Goal: Transaction & Acquisition: Purchase product/service

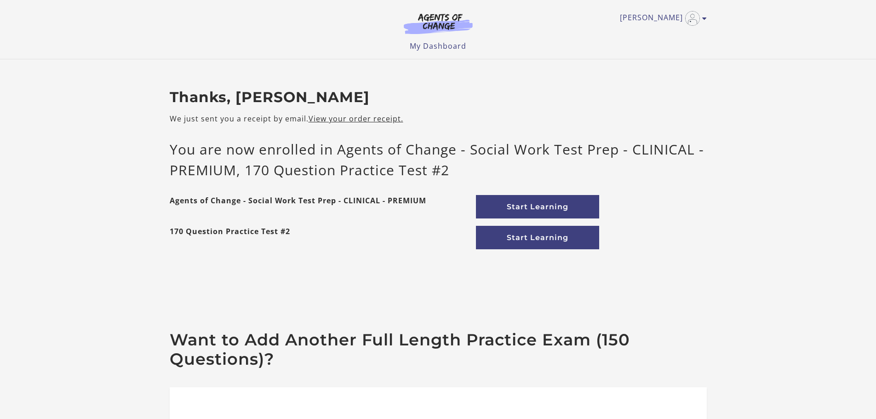
click at [651, 157] on p "You are now enrolled in Agents of Change - Social Work Test Prep - CLINICAL - P…" at bounding box center [438, 159] width 537 height 41
click at [555, 201] on link "Start Learning" at bounding box center [537, 206] width 123 height 23
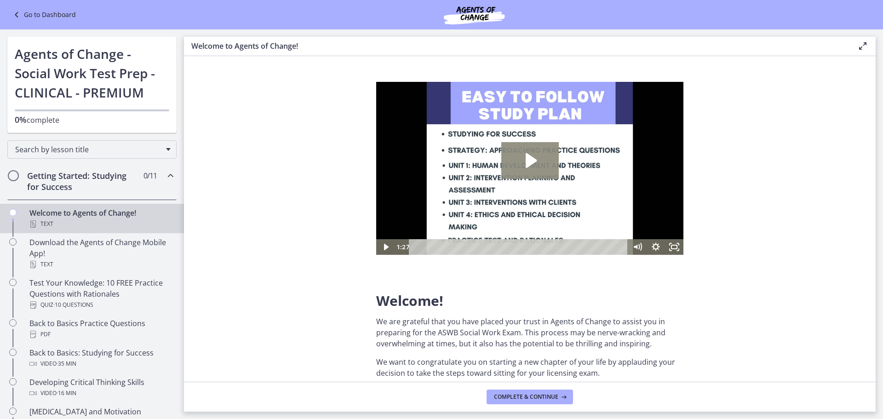
click at [523, 160] on icon "Play Video: c1o6hcmjueu5qasqsu00.mp4" at bounding box center [529, 160] width 57 height 37
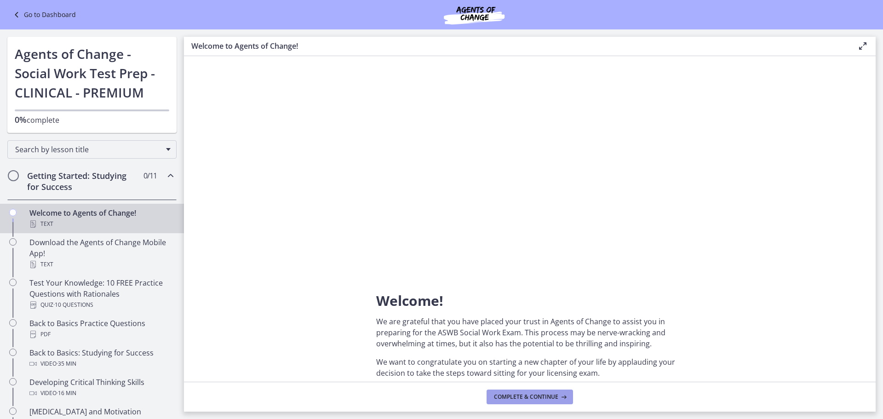
click at [537, 395] on span "Complete & continue" at bounding box center [526, 396] width 64 height 7
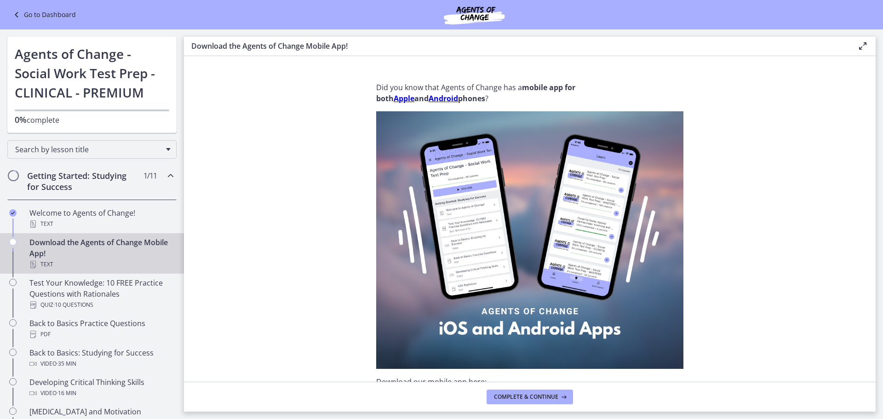
click at [292, 235] on section "Did you know that Agents of Change has a mobile app for both Apple and Android …" at bounding box center [530, 219] width 692 height 326
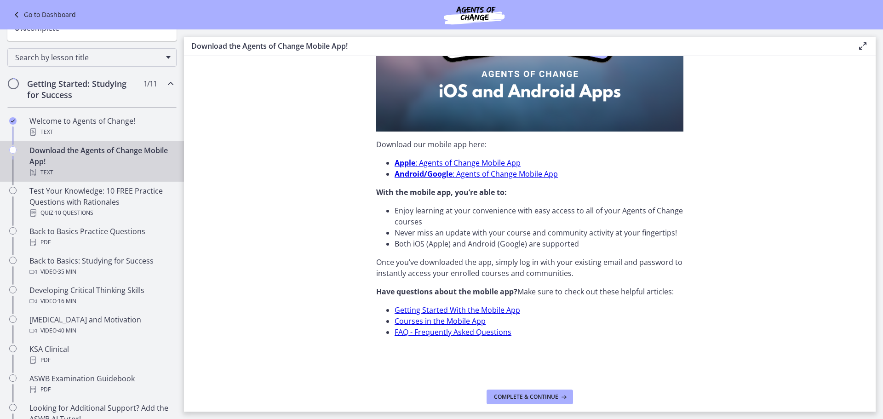
scroll to position [138, 0]
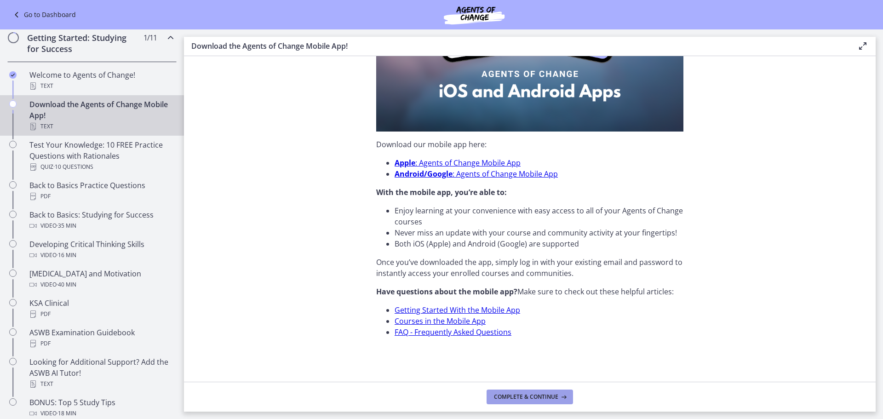
click at [516, 393] on span "Complete & continue" at bounding box center [526, 396] width 64 height 7
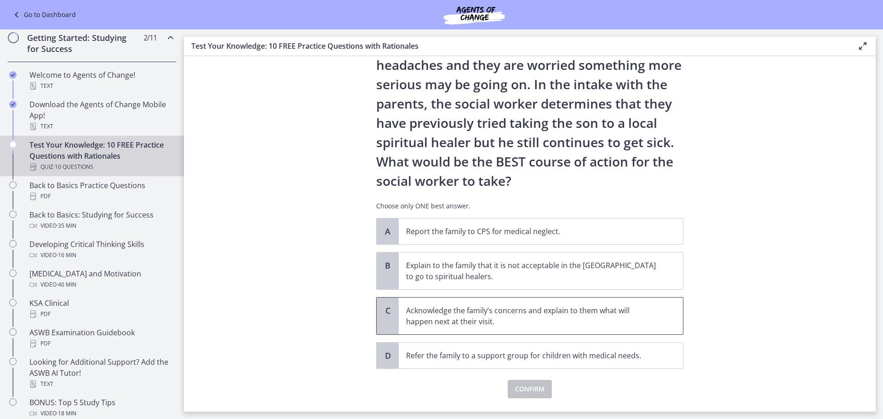
scroll to position [131, 0]
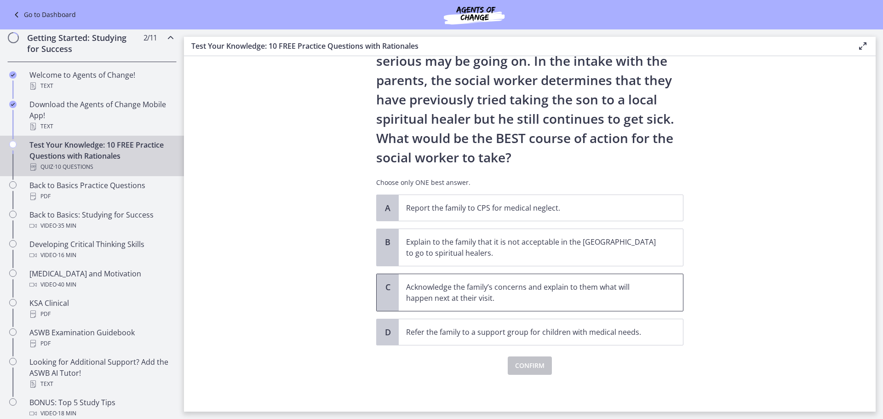
click at [387, 291] on span "C" at bounding box center [387, 286] width 11 height 11
click at [521, 361] on span "Confirm" at bounding box center [529, 365] width 29 height 11
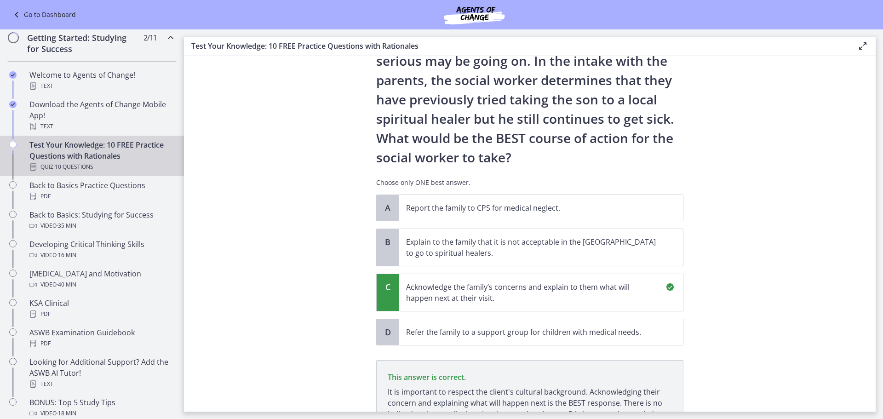
scroll to position [239, 0]
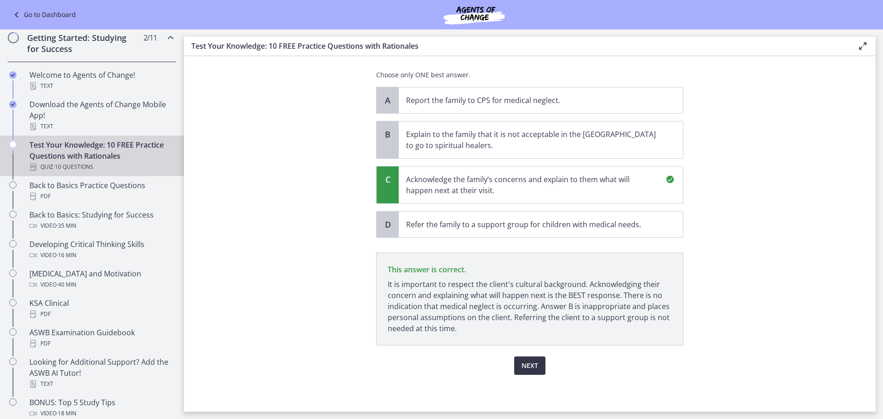
click at [522, 362] on span "Next" at bounding box center [530, 365] width 17 height 11
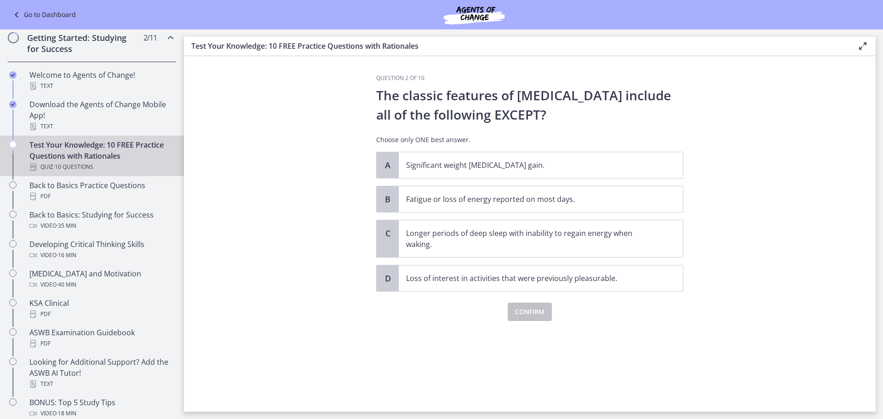
scroll to position [0, 0]
click at [460, 241] on p "Longer periods of deep sleep with inability to regain energy when waking." at bounding box center [531, 239] width 251 height 22
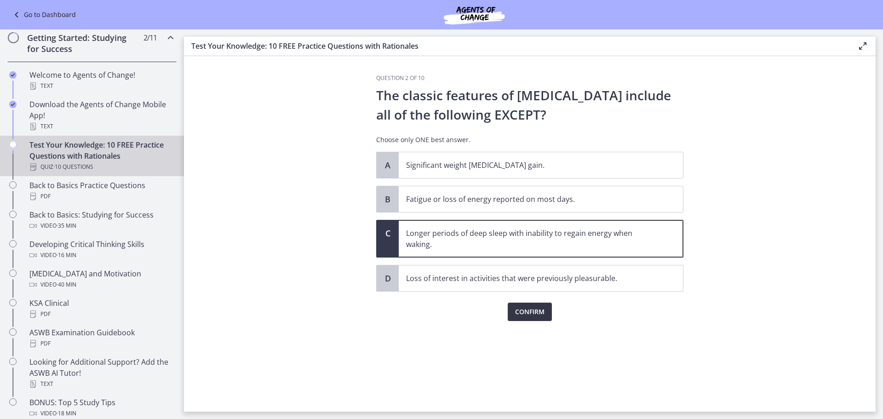
click at [521, 314] on span "Confirm" at bounding box center [529, 311] width 29 height 11
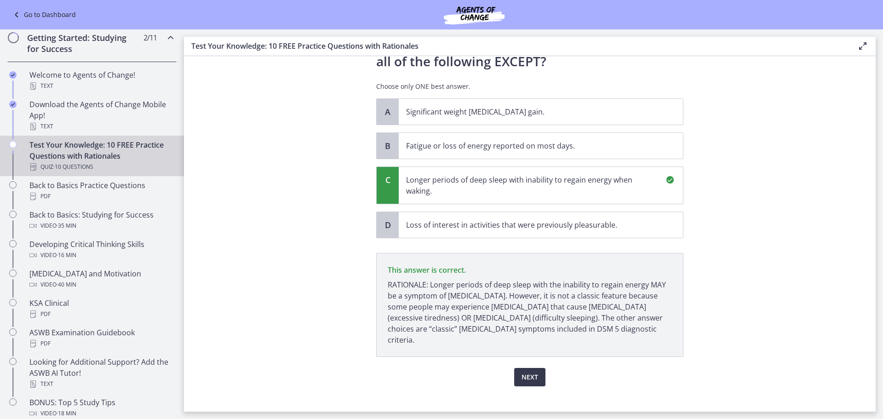
scroll to position [54, 0]
click at [522, 371] on span "Next" at bounding box center [530, 376] width 17 height 11
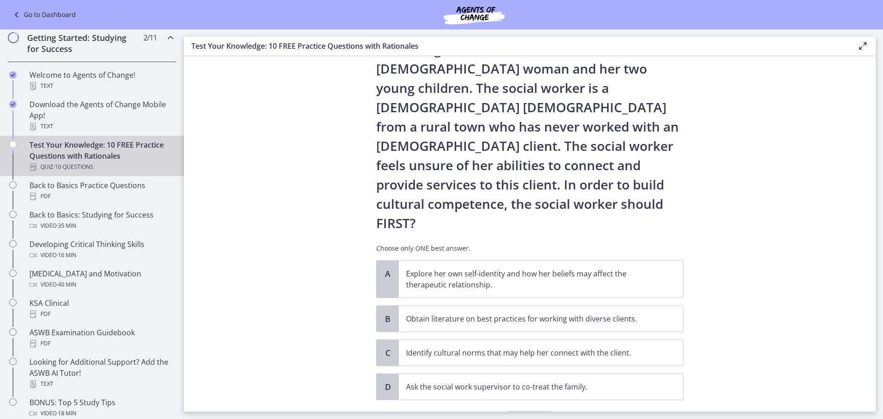
scroll to position [81, 0]
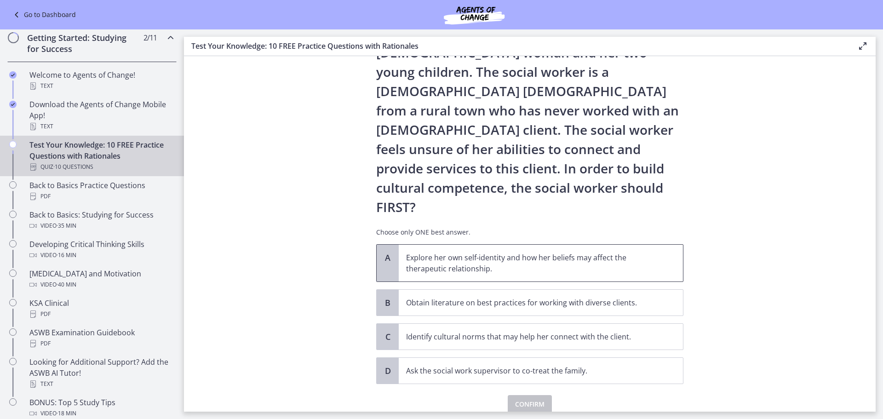
click at [444, 252] on p "Explore her own self-identity and how her beliefs may affect the therapeutic re…" at bounding box center [531, 263] width 251 height 22
click at [522, 399] on span "Confirm" at bounding box center [529, 404] width 29 height 11
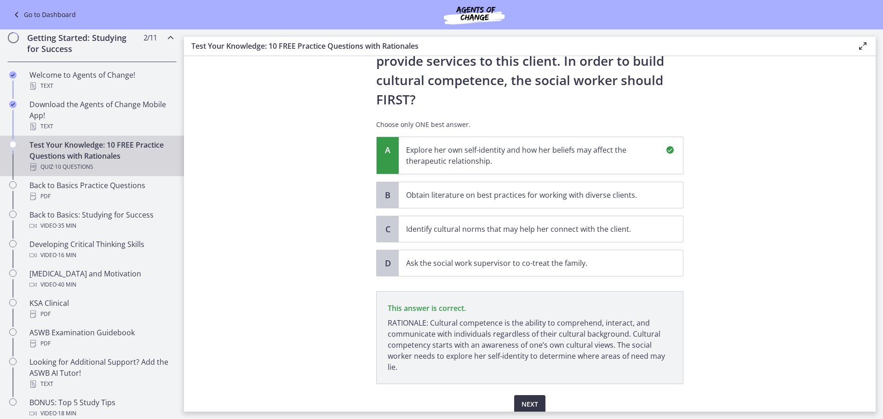
click at [522, 399] on span "Next" at bounding box center [530, 404] width 17 height 11
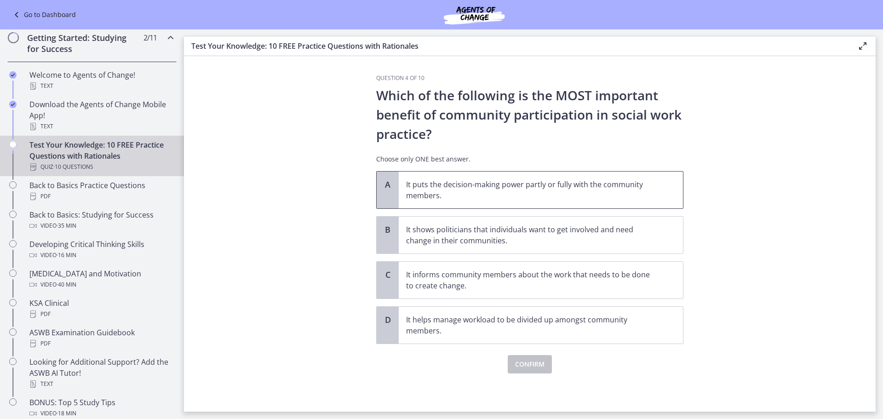
click at [450, 192] on p "It puts the decision-making power partly or fully with the community members." at bounding box center [531, 190] width 251 height 22
click at [541, 362] on span "Confirm" at bounding box center [529, 364] width 29 height 11
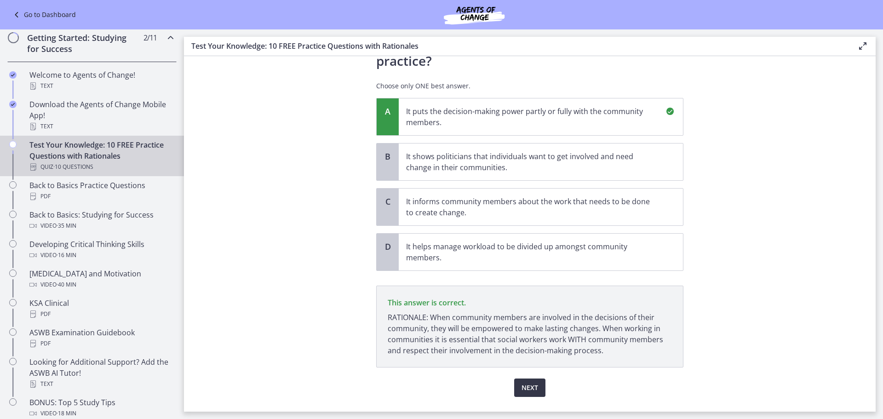
scroll to position [95, 0]
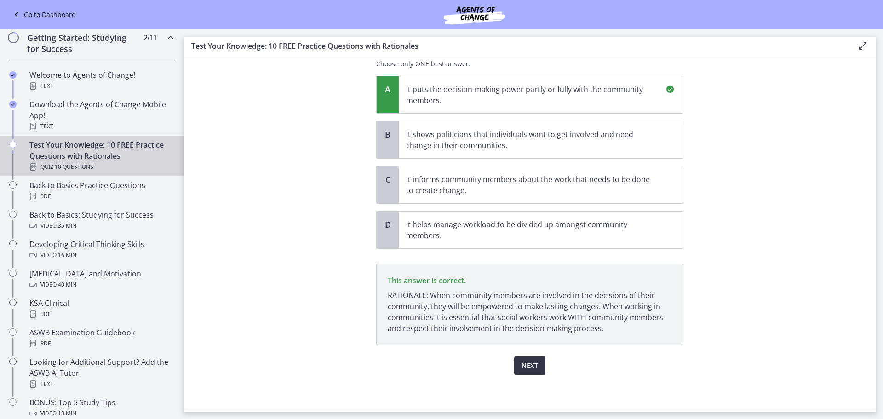
click at [527, 364] on span "Next" at bounding box center [530, 365] width 17 height 11
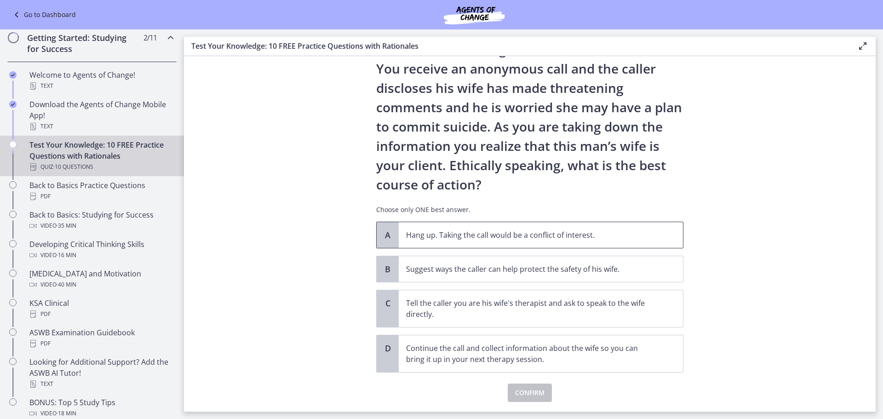
scroll to position [73, 0]
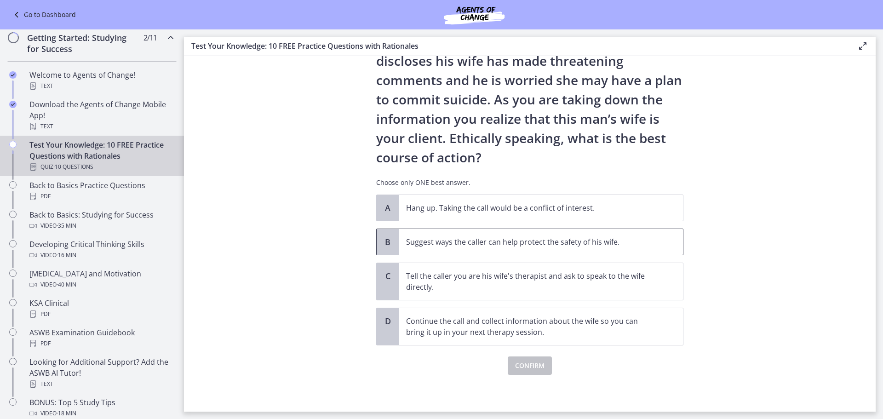
click at [545, 244] on p "Suggest ways the caller can help protect the safety of his wife." at bounding box center [531, 241] width 251 height 11
click at [519, 363] on span "Confirm" at bounding box center [529, 365] width 29 height 11
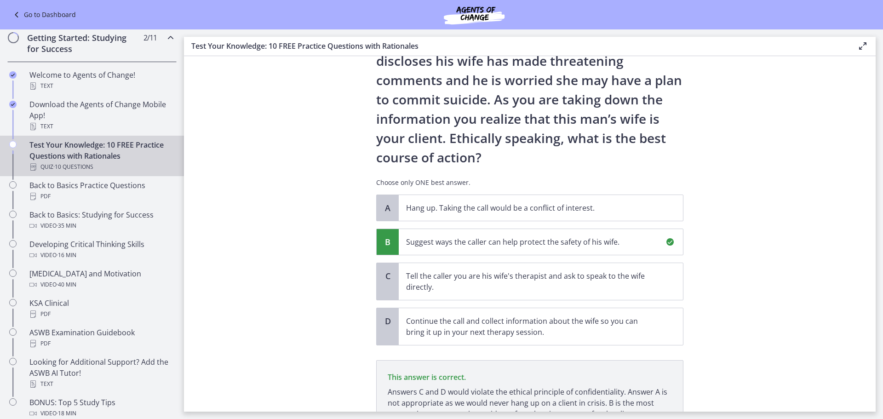
scroll to position [159, 0]
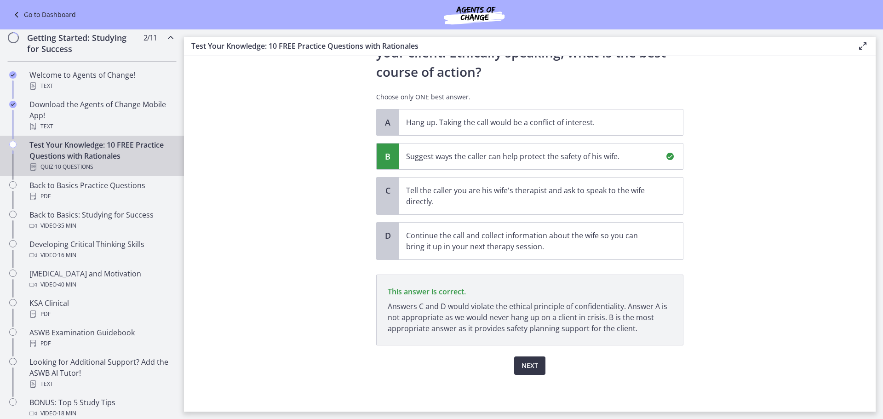
click at [522, 368] on span "Next" at bounding box center [530, 365] width 17 height 11
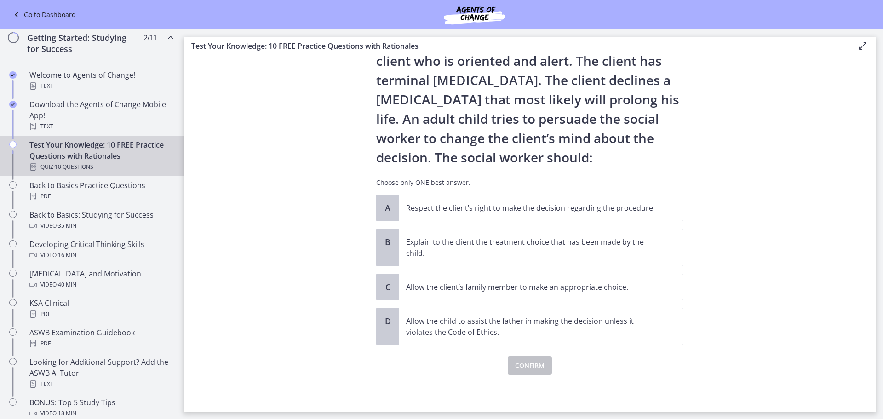
scroll to position [0, 0]
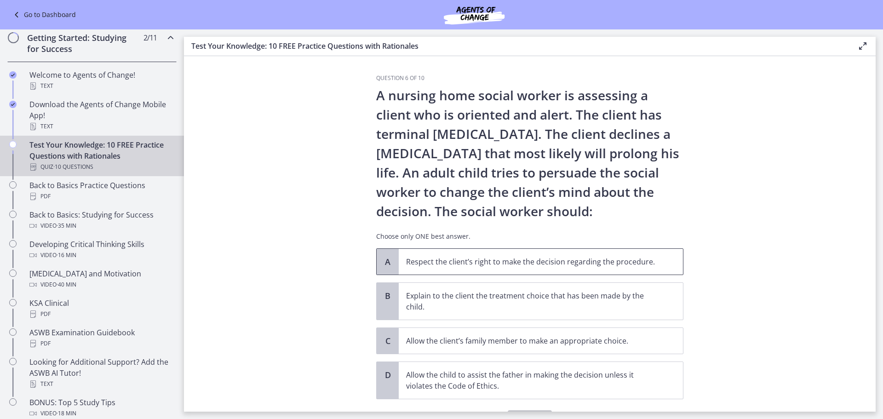
click at [506, 258] on p "Respect the client’s right to make the decision regarding the procedure." at bounding box center [531, 261] width 251 height 11
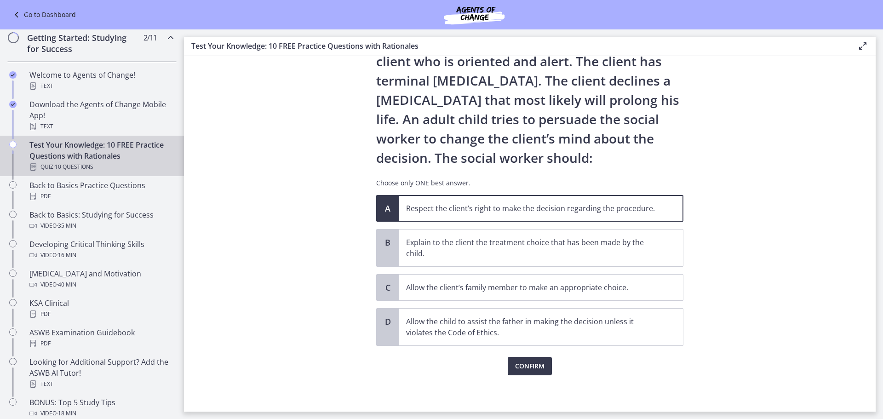
scroll to position [54, 0]
click at [530, 363] on span "Confirm" at bounding box center [529, 365] width 29 height 11
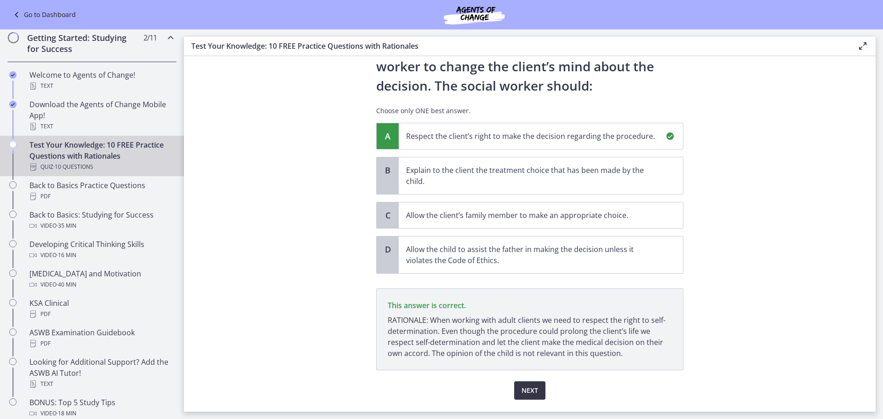
scroll to position [150, 0]
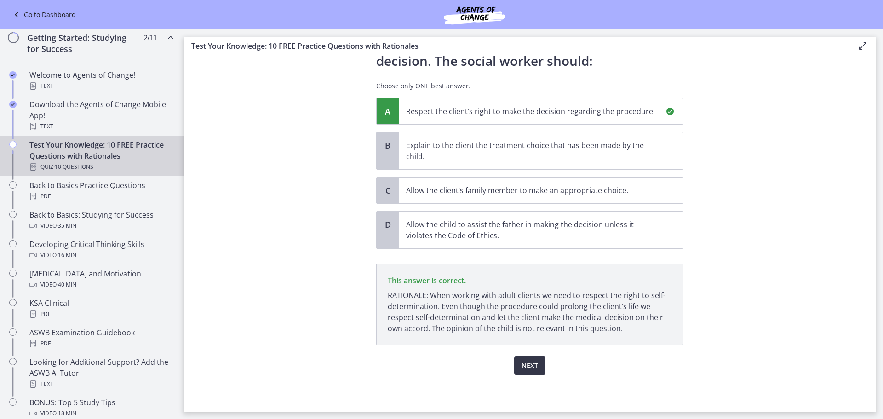
click at [531, 370] on span "Next" at bounding box center [530, 365] width 17 height 11
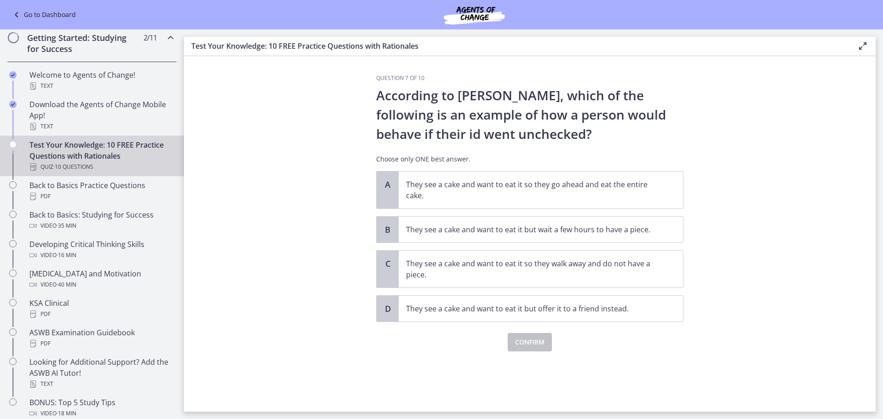
scroll to position [0, 0]
click at [463, 196] on p "They see a cake and want to eat it so they go ahead and eat the entire cake." at bounding box center [531, 190] width 251 height 22
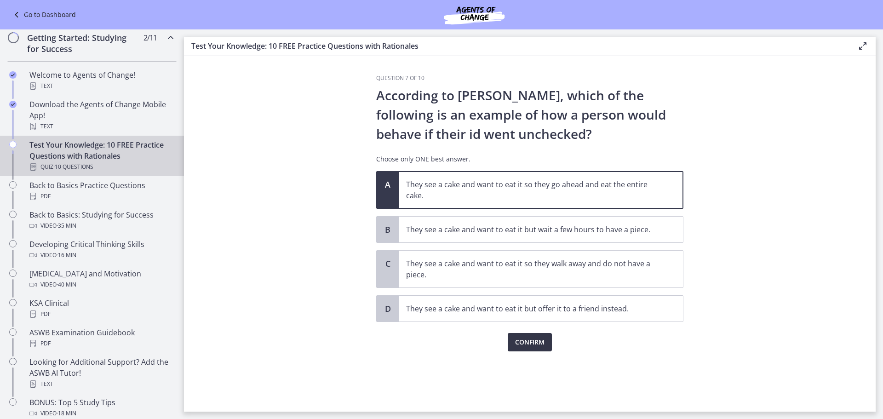
click at [537, 344] on span "Confirm" at bounding box center [529, 342] width 29 height 11
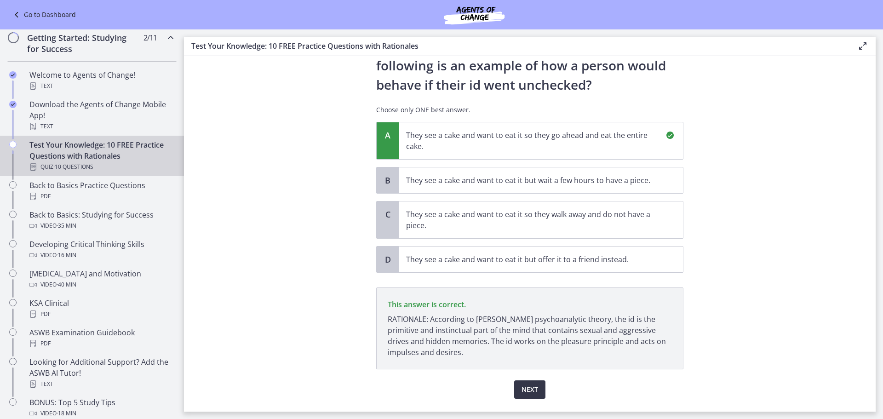
scroll to position [73, 0]
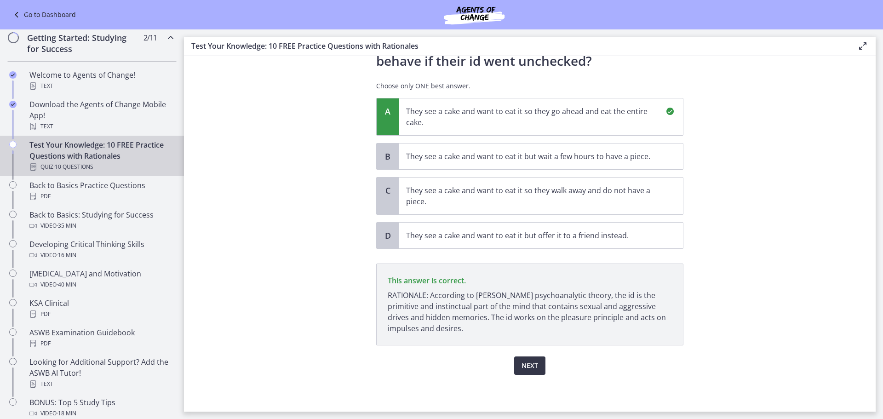
click at [527, 368] on span "Next" at bounding box center [530, 365] width 17 height 11
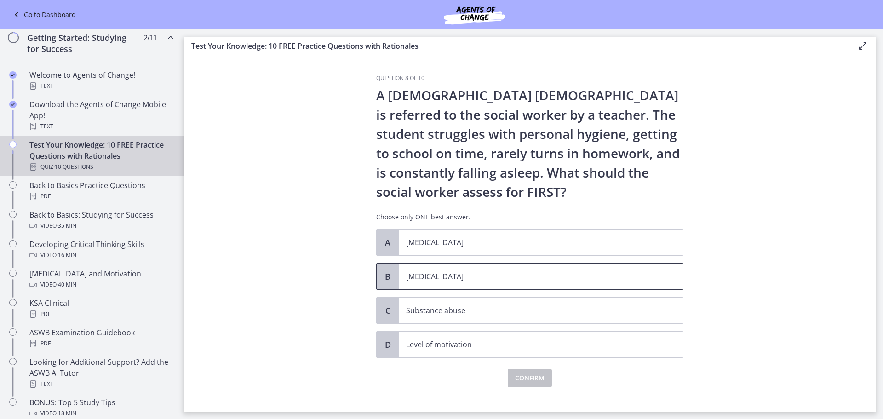
drag, startPoint x: 471, startPoint y: 276, endPoint x: 459, endPoint y: 279, distance: 11.8
click at [460, 277] on p "[MEDICAL_DATA]" at bounding box center [531, 276] width 251 height 11
click at [529, 378] on span "Confirm" at bounding box center [529, 378] width 29 height 11
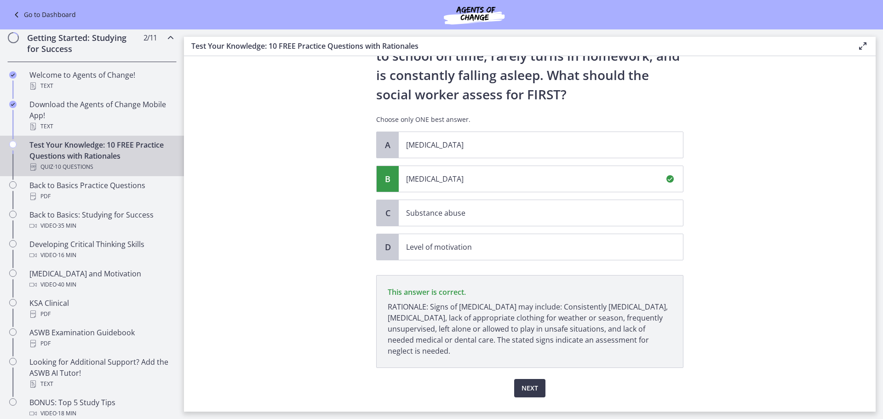
scroll to position [120, 0]
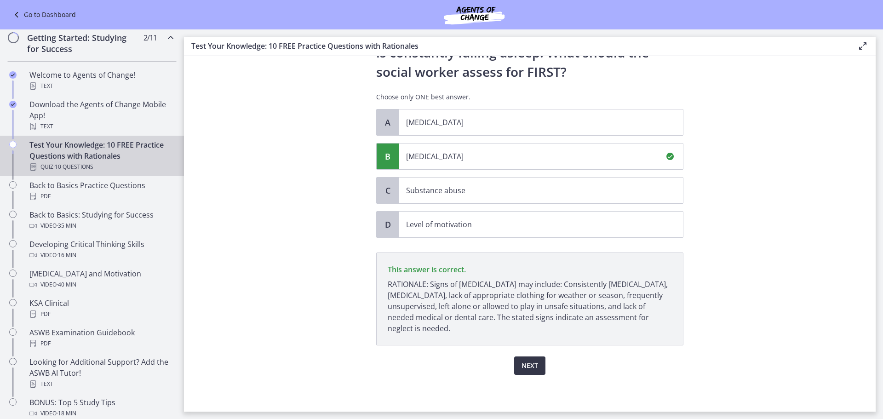
click at [528, 368] on span "Next" at bounding box center [530, 365] width 17 height 11
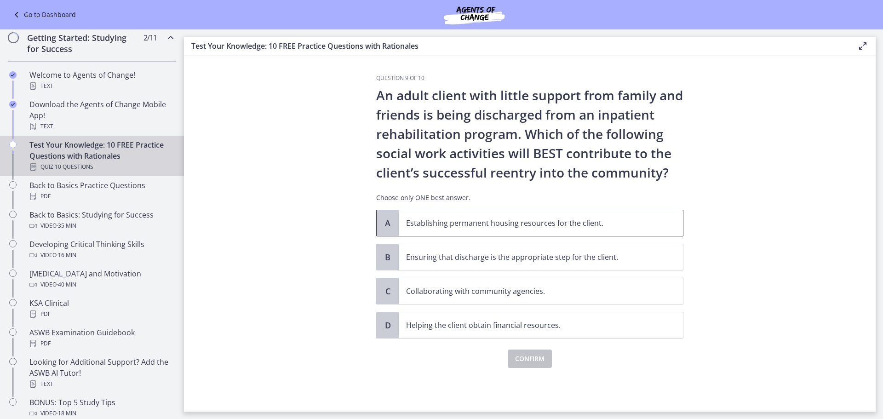
click at [514, 222] on p "Establishing permanent housing resources for the client." at bounding box center [531, 223] width 251 height 11
click at [524, 357] on span "Confirm" at bounding box center [529, 358] width 29 height 11
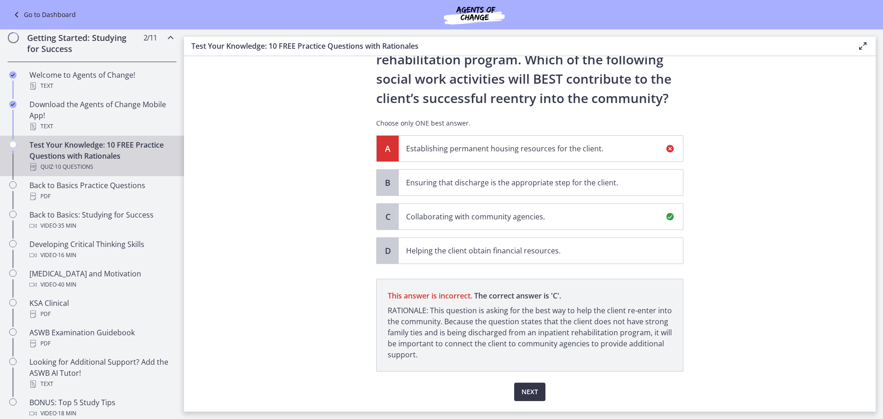
scroll to position [101, 0]
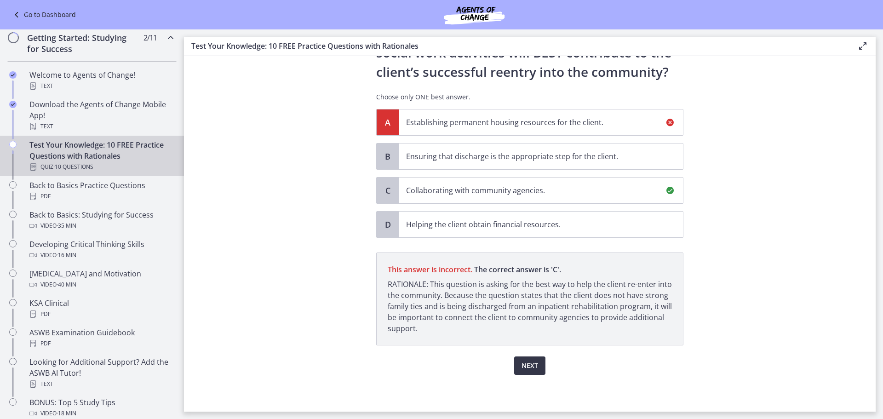
click at [524, 370] on span "Next" at bounding box center [530, 365] width 17 height 11
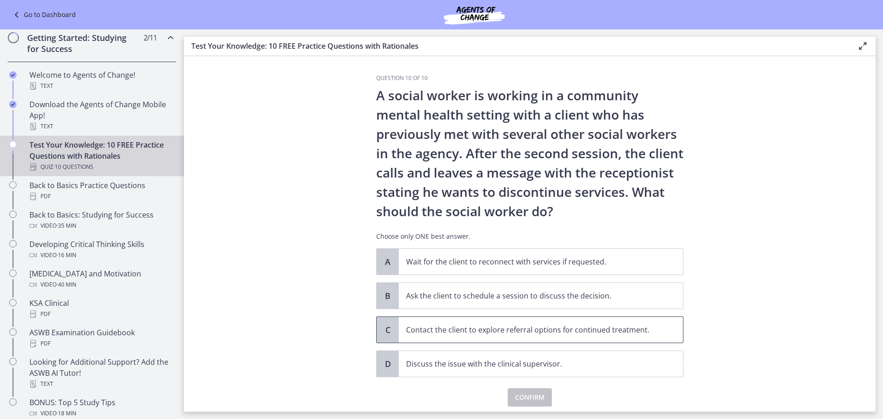
click at [501, 334] on p "Contact the client to explore referral options for continued treatment." at bounding box center [531, 329] width 251 height 11
click at [529, 396] on span "Confirm" at bounding box center [529, 397] width 29 height 11
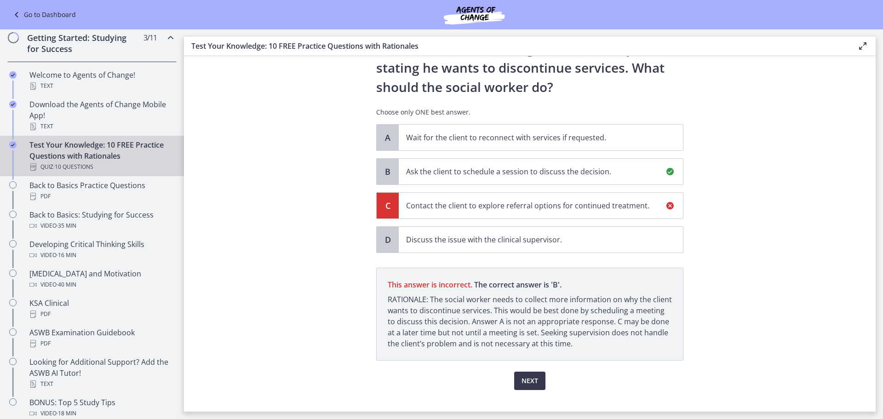
scroll to position [139, 0]
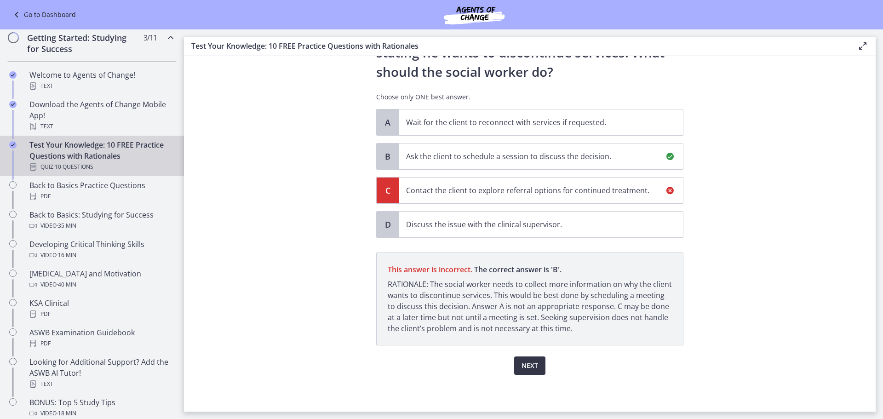
click at [537, 366] on button "Next" at bounding box center [529, 365] width 31 height 18
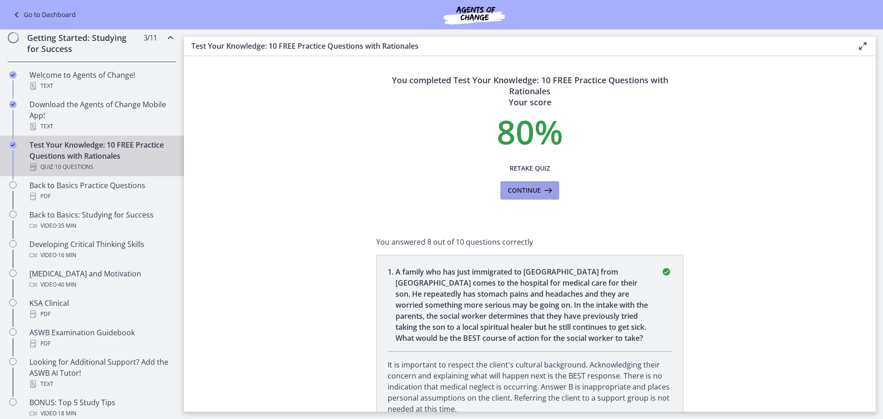
click at [520, 189] on span "Continue" at bounding box center [524, 190] width 33 height 11
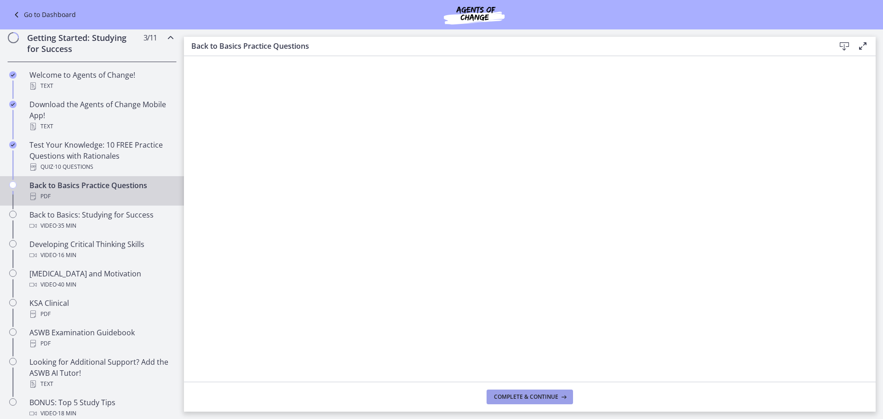
click at [529, 401] on button "Complete & continue" at bounding box center [530, 397] width 86 height 15
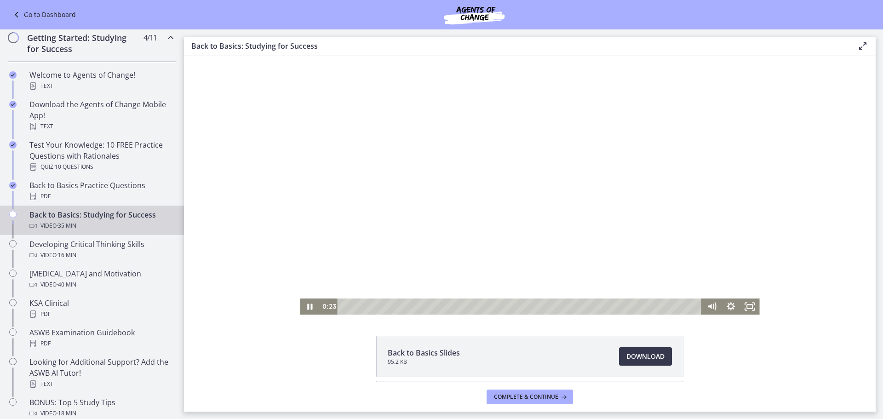
click at [543, 205] on div at bounding box center [530, 185] width 460 height 258
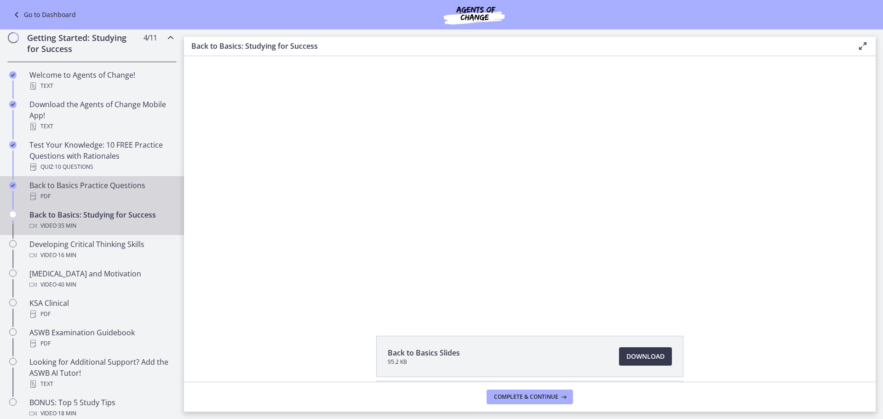
click at [71, 184] on div "Back to Basics Practice Questions PDF" at bounding box center [101, 191] width 144 height 22
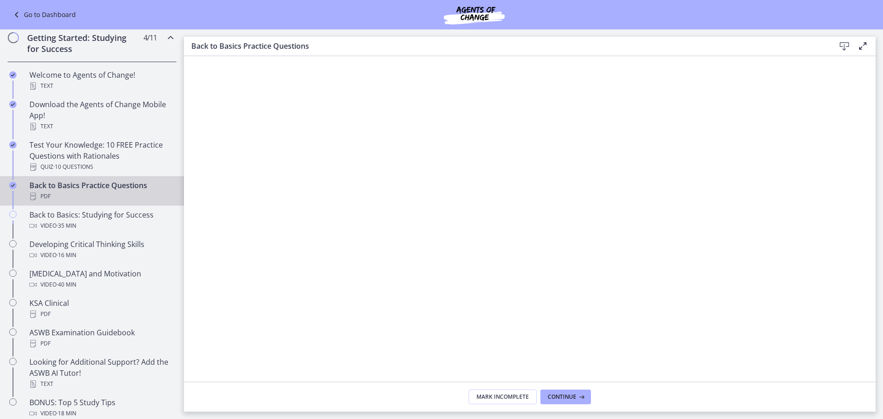
click at [38, 11] on link "Go to Dashboard" at bounding box center [43, 14] width 65 height 11
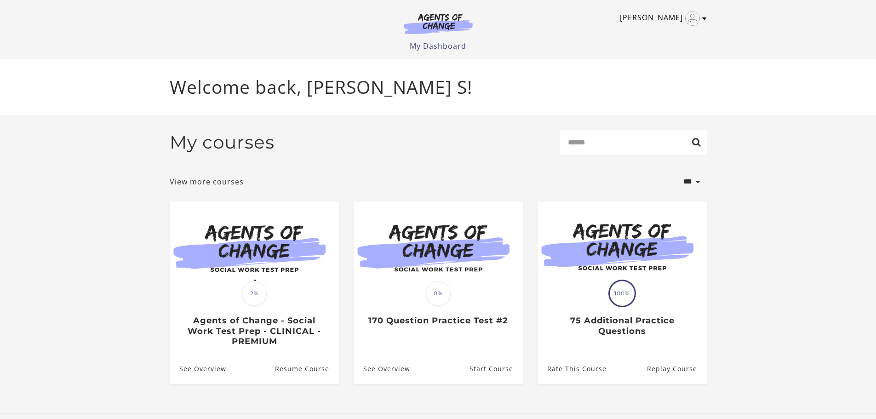
click at [702, 14] on link "[PERSON_NAME]" at bounding box center [661, 18] width 82 height 15
click at [74, 137] on section "**********" at bounding box center [438, 264] width 876 height 298
click at [500, 140] on div "My courses Search" at bounding box center [438, 146] width 537 height 32
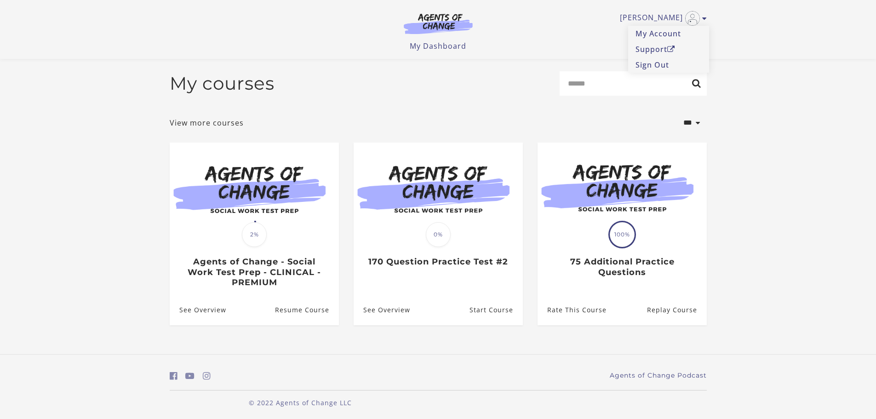
scroll to position [5, 0]
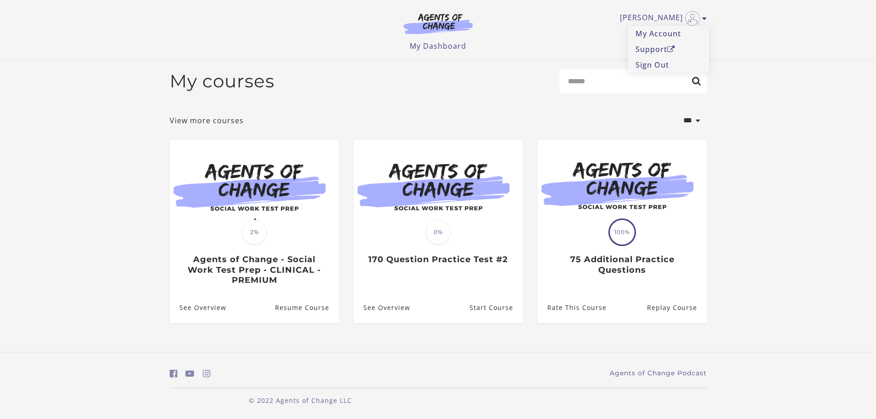
click at [355, 117] on div "**********" at bounding box center [438, 120] width 537 height 25
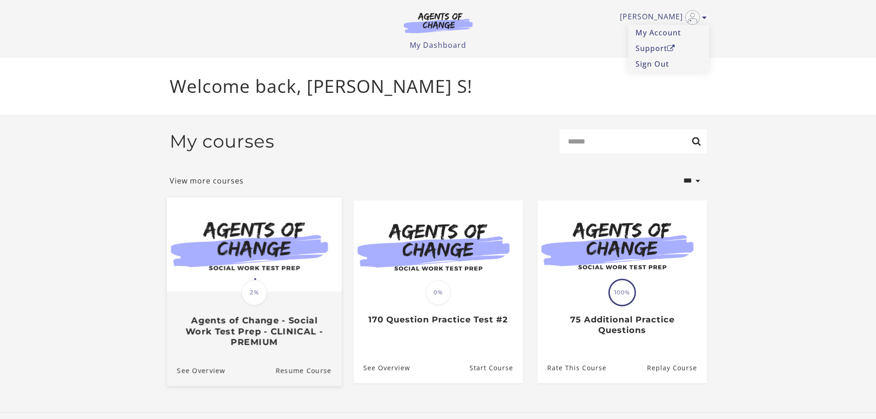
scroll to position [0, 0]
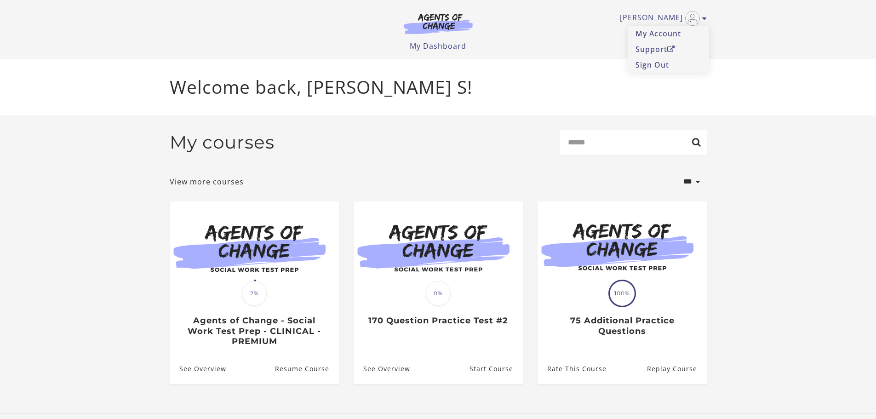
click at [744, 216] on section "**********" at bounding box center [438, 264] width 876 height 298
click at [410, 153] on div "My courses Search" at bounding box center [438, 146] width 537 height 32
click at [460, 101] on div "Welcome back, Travis S!" at bounding box center [438, 87] width 552 height 57
drag, startPoint x: 373, startPoint y: 163, endPoint x: 392, endPoint y: 146, distance: 25.1
click at [373, 162] on div "My courses Search" at bounding box center [438, 146] width 537 height 32
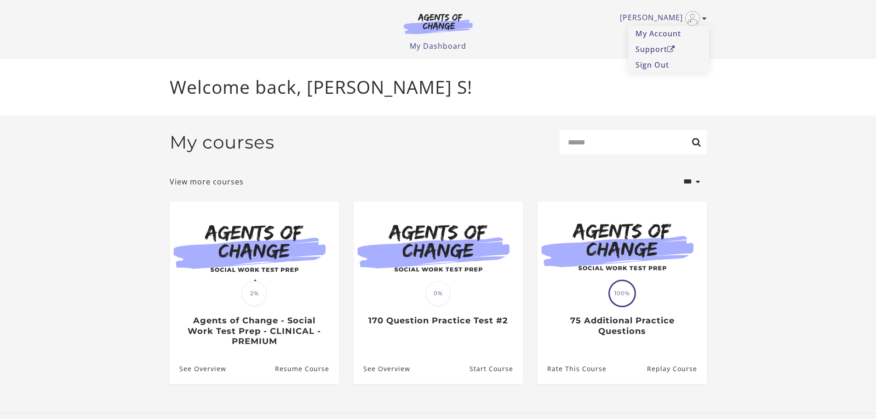
click at [251, 22] on ul "Travis S My Account Support Sign Out" at bounding box center [438, 18] width 537 height 15
click at [333, 31] on div "Travis S My Account Support Sign Out Toggle menu Menu My Dashboard My Account S…" at bounding box center [438, 26] width 537 height 52
click at [411, 145] on div "My courses Search" at bounding box center [438, 146] width 537 height 32
click at [67, 213] on section "**********" at bounding box center [438, 264] width 876 height 298
click at [315, 147] on div "My courses Search" at bounding box center [438, 146] width 537 height 32
